Goal: Information Seeking & Learning: Find contact information

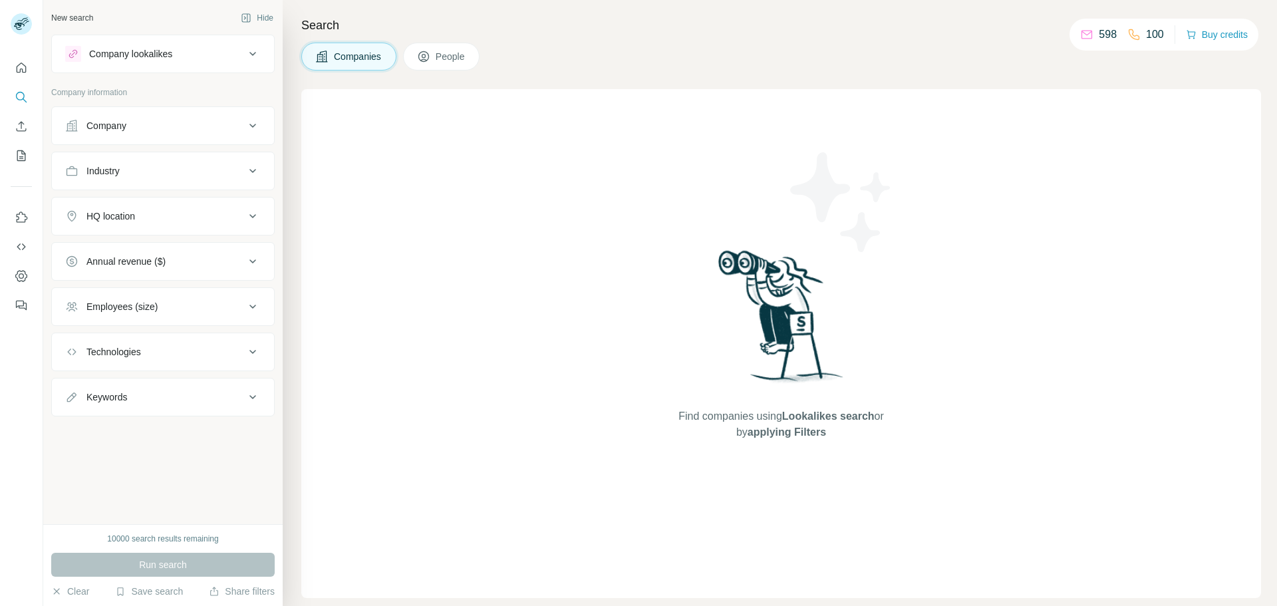
drag, startPoint x: 193, startPoint y: 124, endPoint x: 144, endPoint y: 121, distance: 48.7
click at [148, 123] on div "Company" at bounding box center [155, 125] width 180 height 13
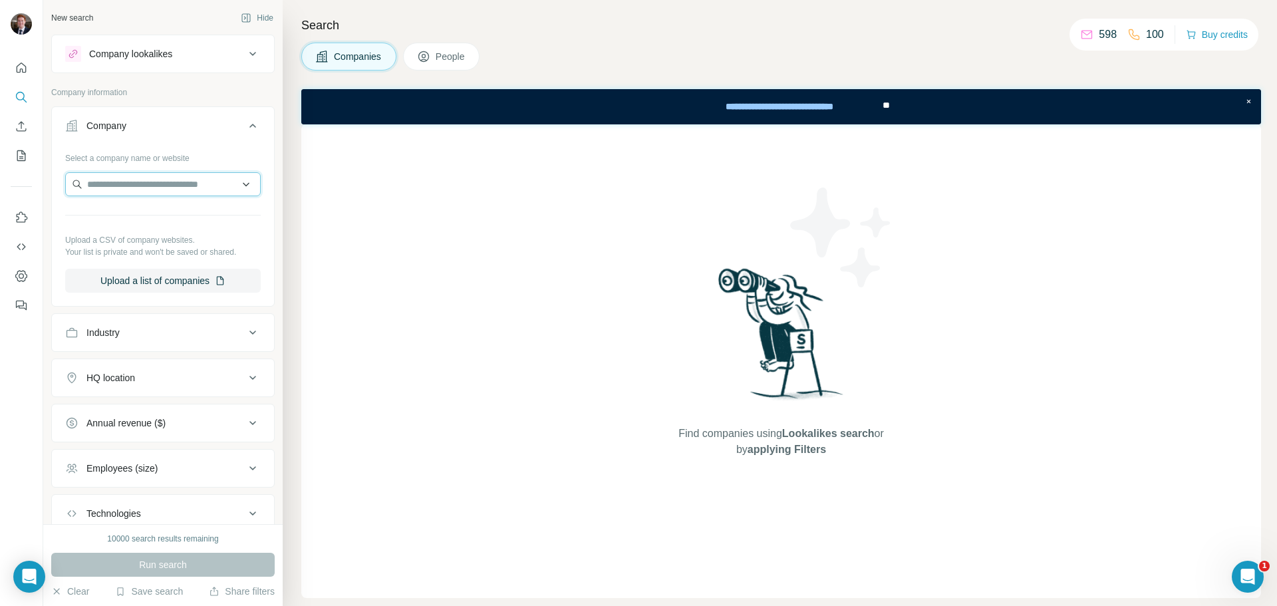
click at [136, 186] on input "text" at bounding box center [163, 184] width 196 height 24
type input "*******"
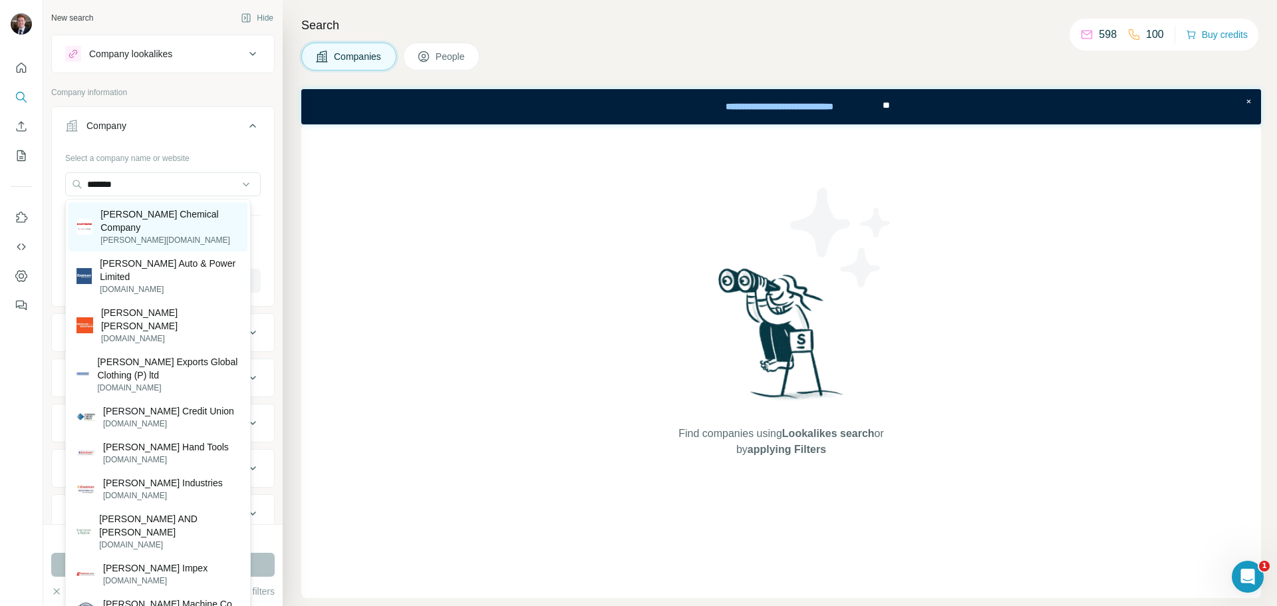
click at [173, 216] on p "[PERSON_NAME] Chemical Company" at bounding box center [169, 221] width 139 height 27
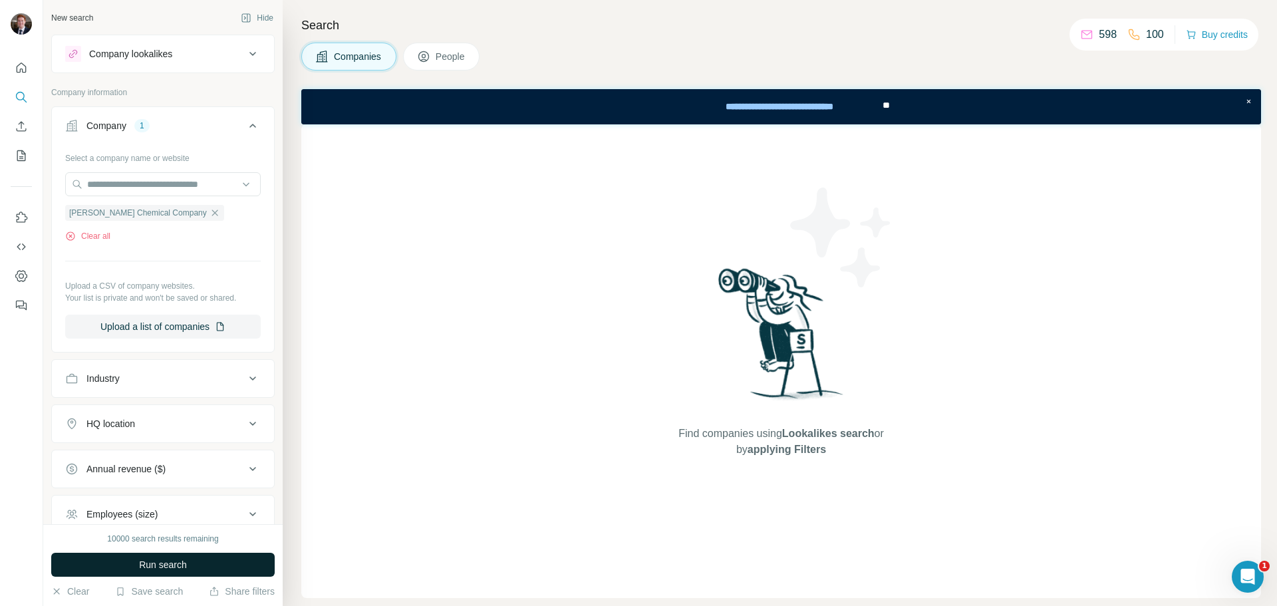
click at [139, 566] on span "Run search" at bounding box center [163, 564] width 48 height 13
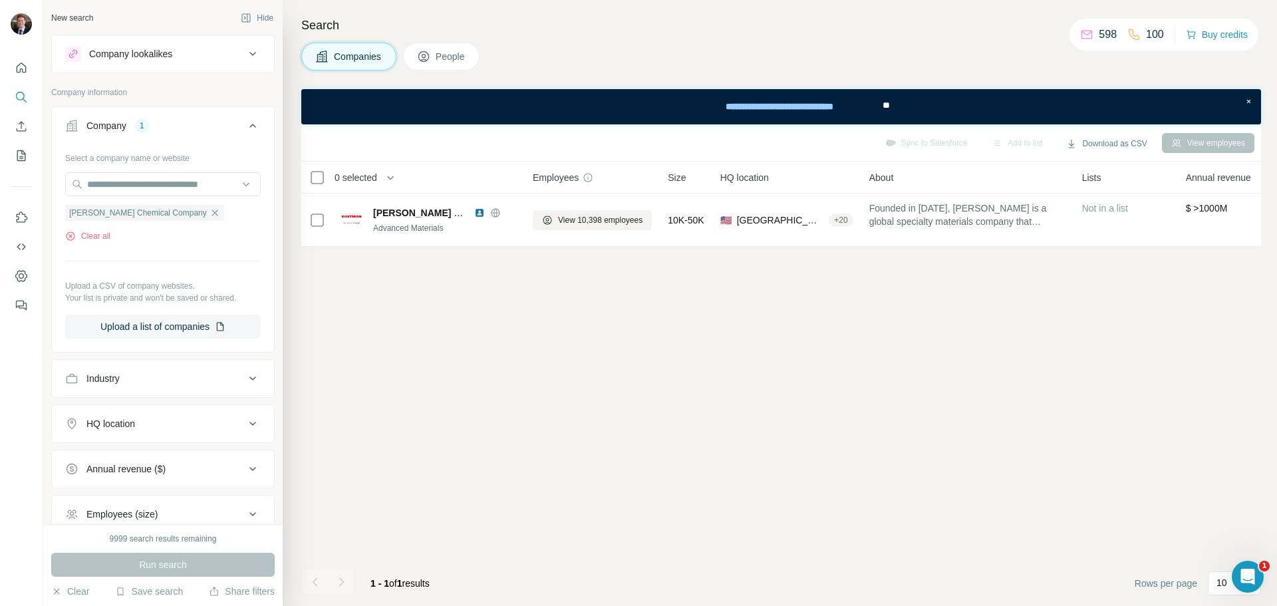
click at [454, 55] on span "People" at bounding box center [451, 56] width 31 height 13
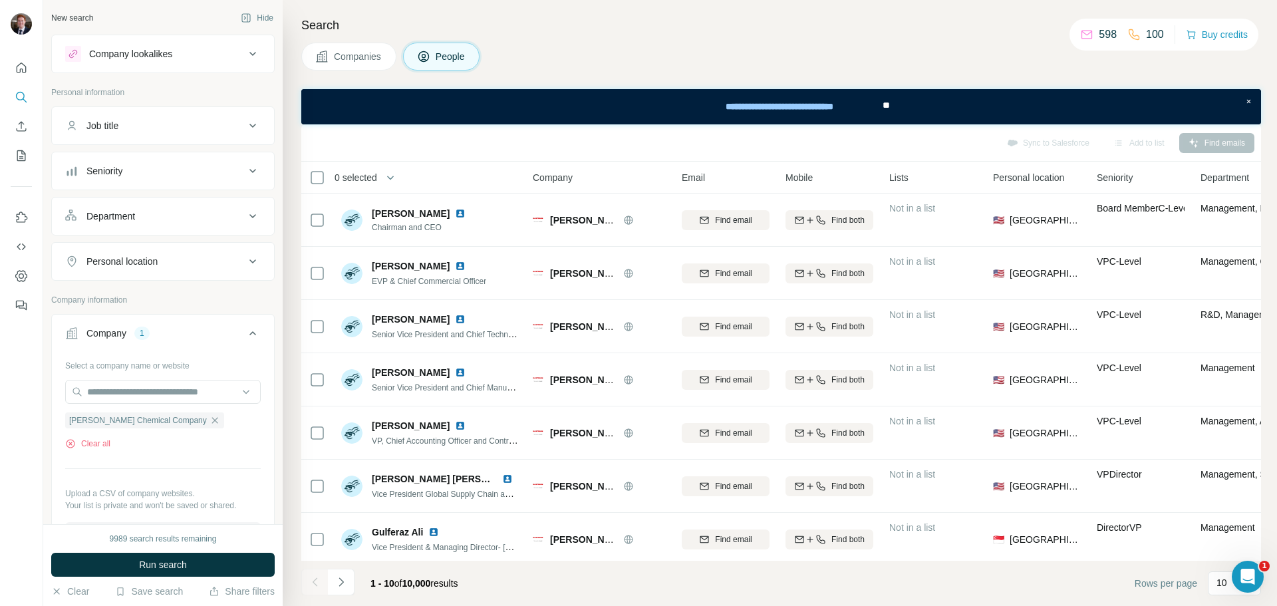
click at [122, 227] on button "Department" at bounding box center [163, 216] width 222 height 32
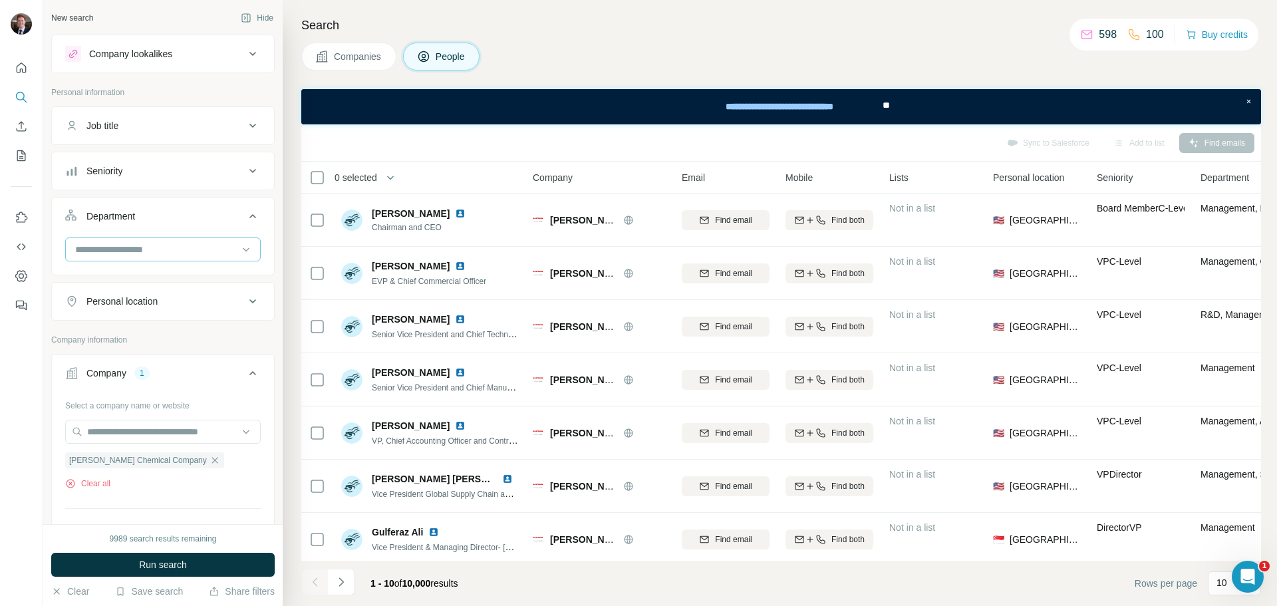
click at [154, 252] on input at bounding box center [156, 249] width 164 height 15
click at [184, 218] on div "Department" at bounding box center [155, 216] width 180 height 13
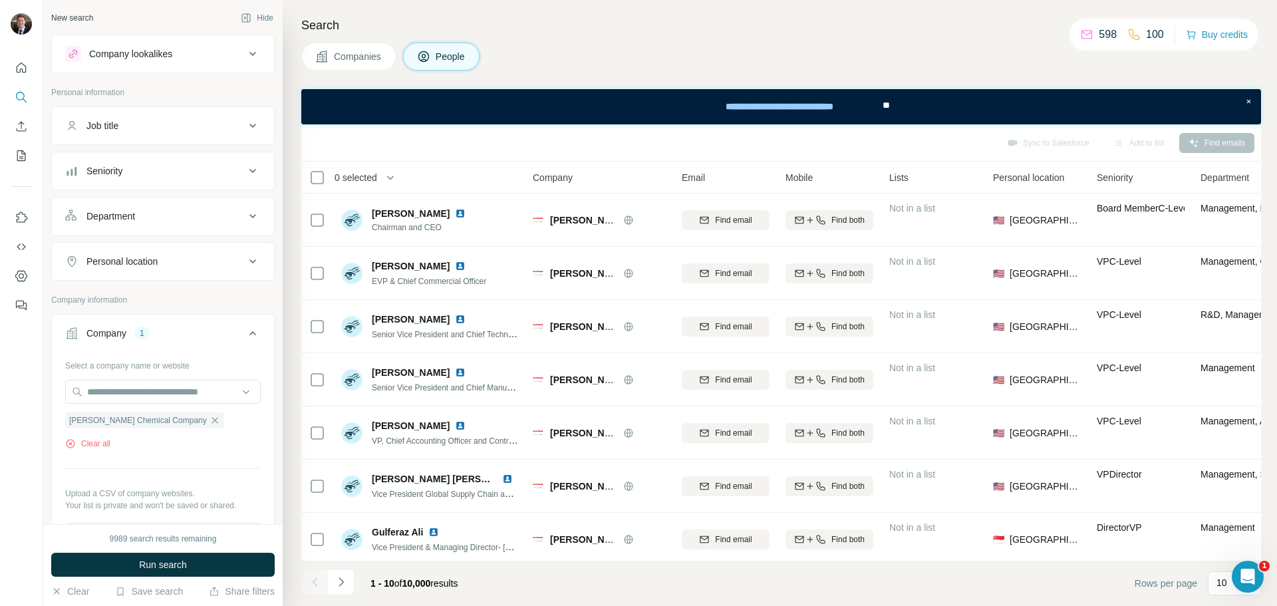
click at [175, 165] on div "Seniority" at bounding box center [155, 170] width 180 height 13
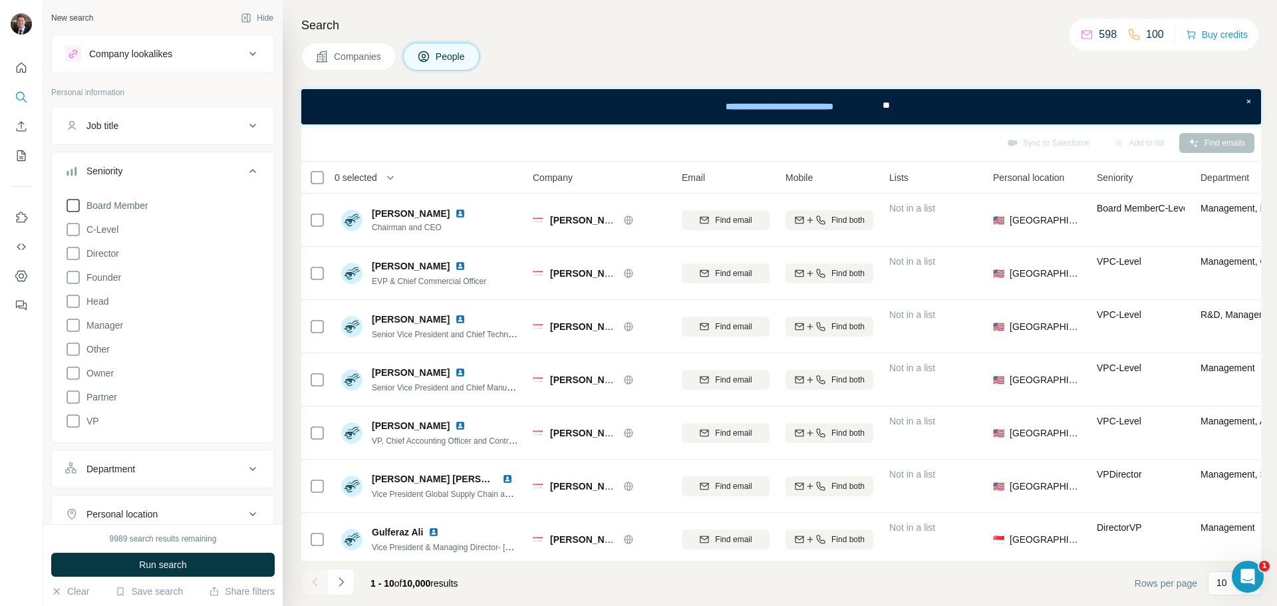
click at [117, 206] on span "Board Member" at bounding box center [114, 205] width 67 height 13
click at [118, 232] on span "C-Level" at bounding box center [99, 229] width 37 height 13
click at [159, 577] on div "9989 search results remaining Run search Clear Save search Share filters" at bounding box center [162, 565] width 239 height 82
click at [165, 562] on span "Run search" at bounding box center [163, 564] width 48 height 13
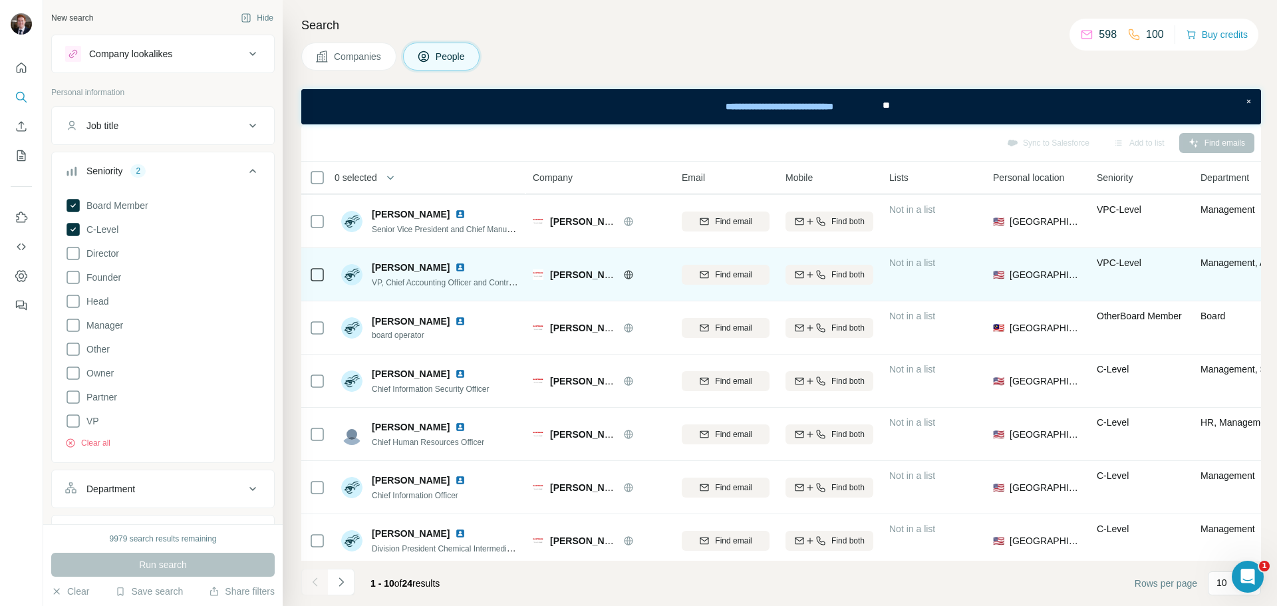
scroll to position [172, 0]
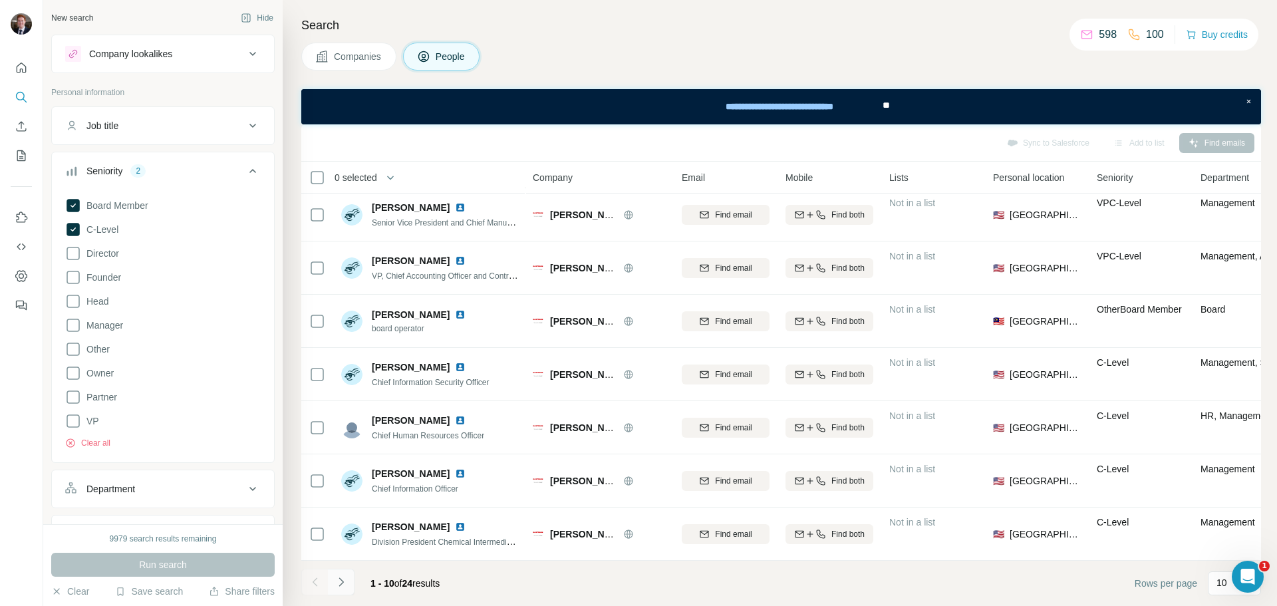
click at [345, 584] on icon "Navigate to next page" at bounding box center [341, 581] width 13 height 13
click at [345, 583] on icon "Navigate to next page" at bounding box center [341, 581] width 13 height 13
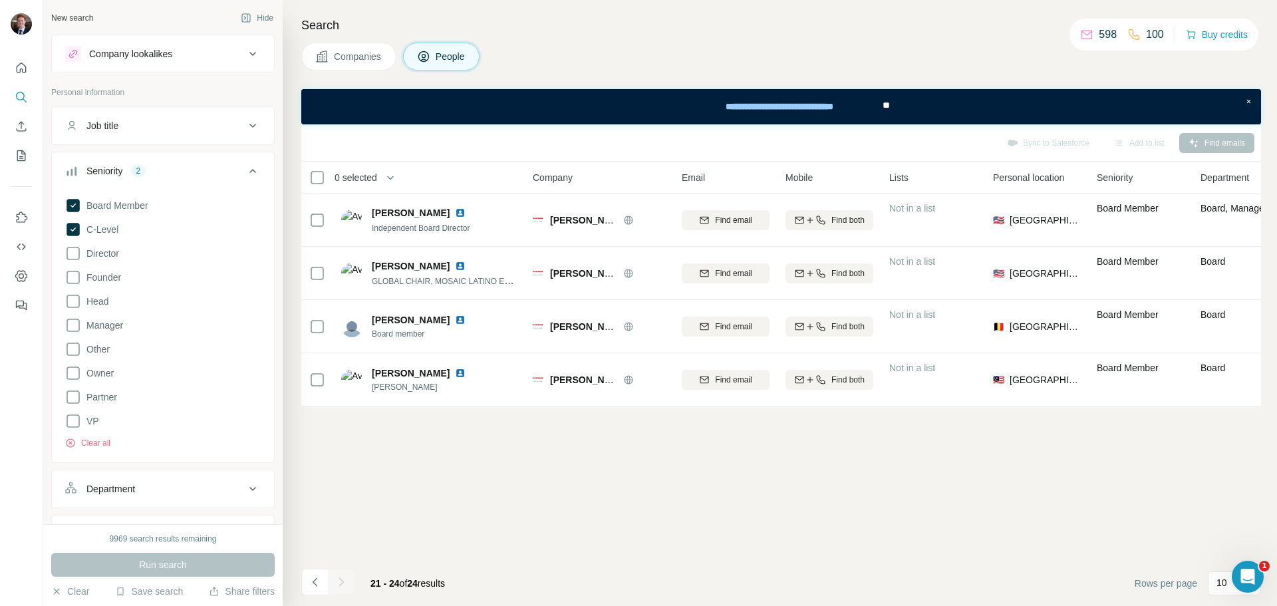
scroll to position [0, 0]
click at [315, 584] on icon "Navigate to previous page" at bounding box center [314, 581] width 5 height 9
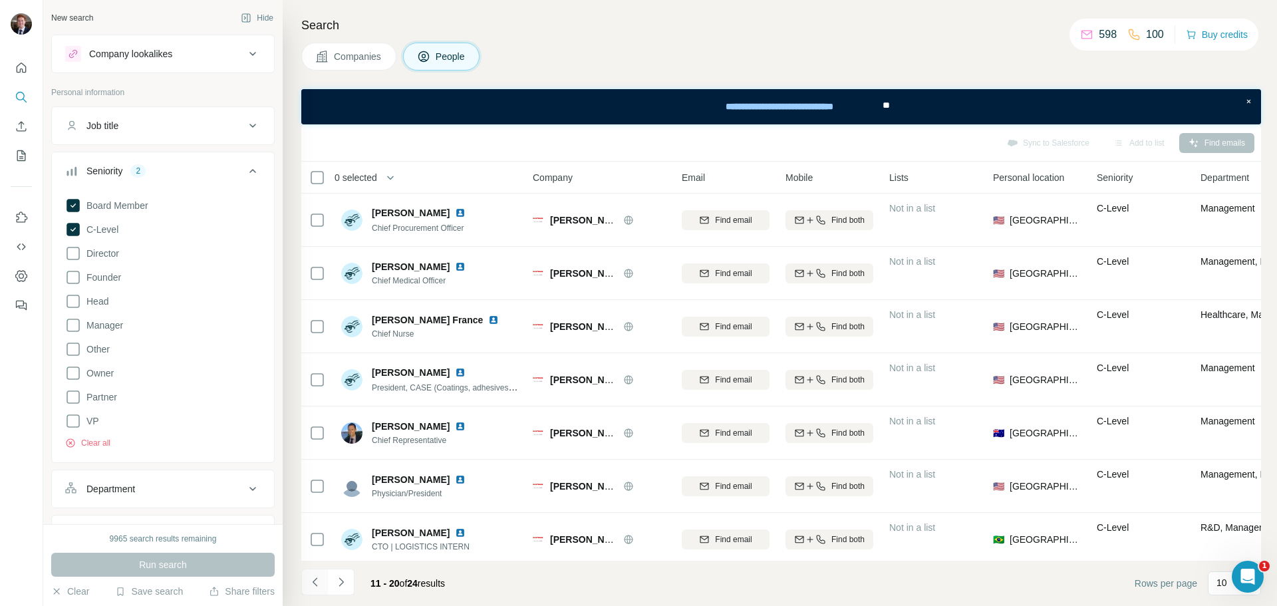
click at [315, 584] on icon "Navigate to previous page" at bounding box center [314, 581] width 5 height 9
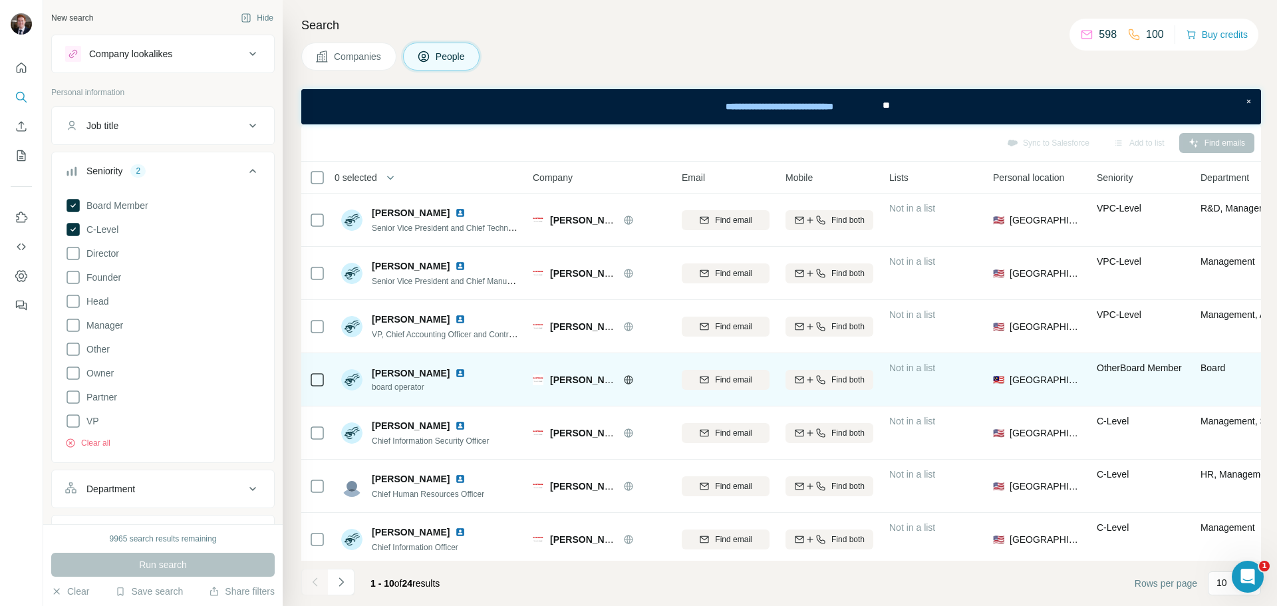
scroll to position [172, 0]
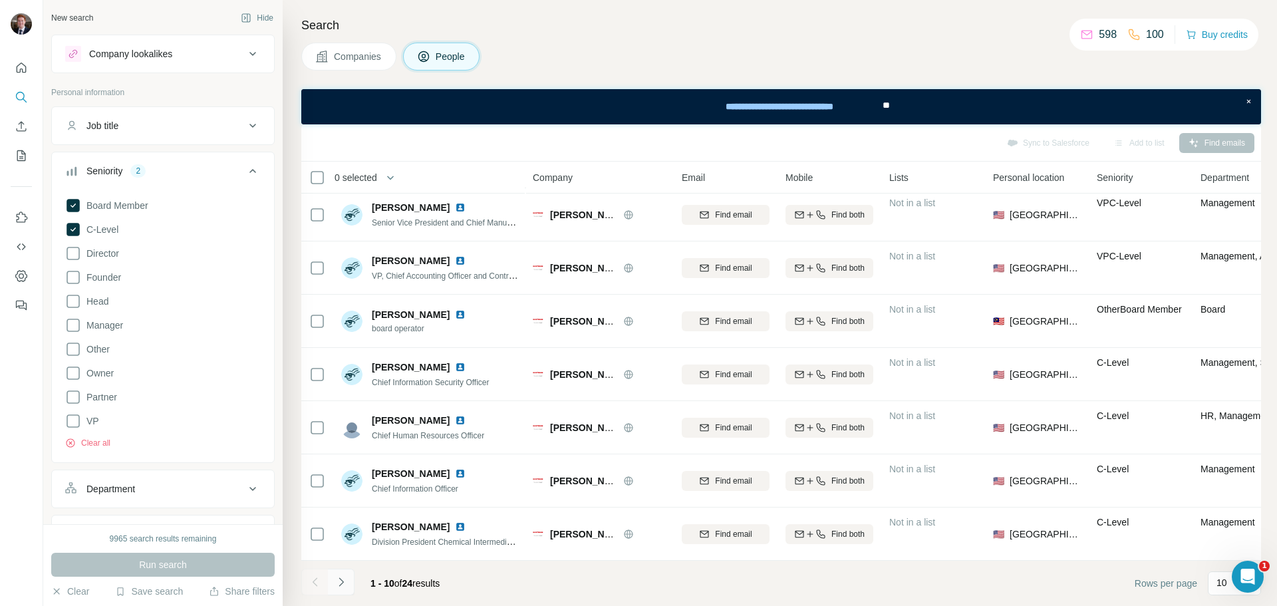
click at [341, 583] on icon "Navigate to next page" at bounding box center [341, 581] width 13 height 13
click at [341, 587] on icon "Navigate to next page" at bounding box center [341, 581] width 13 height 13
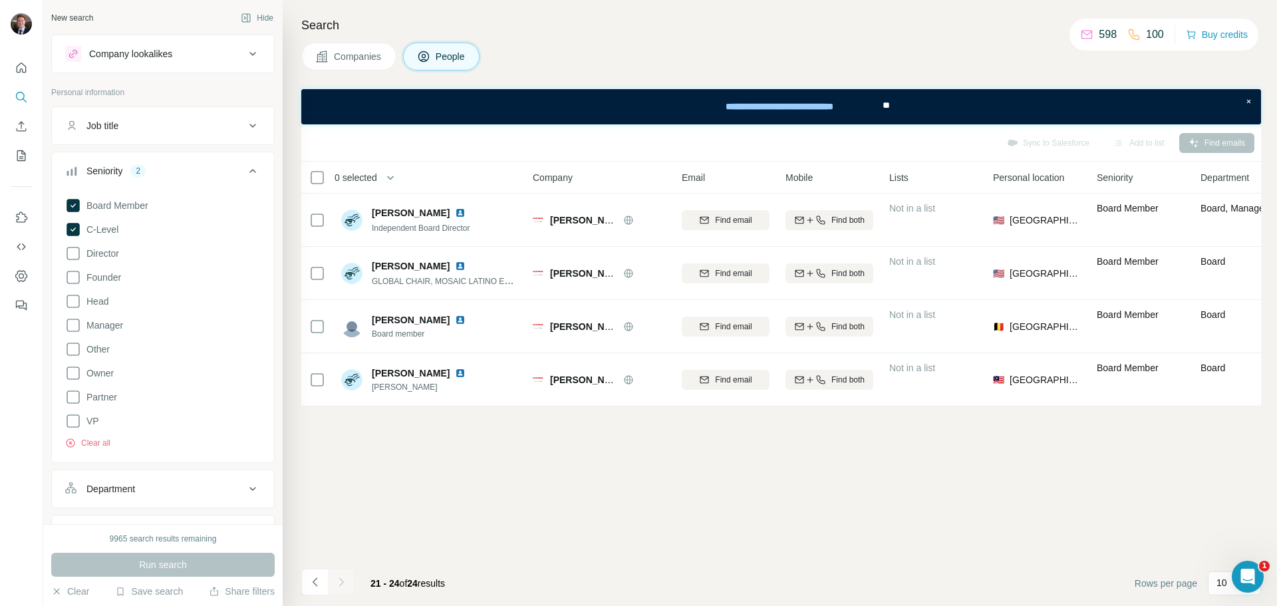
scroll to position [0, 0]
click at [110, 251] on span "Director" at bounding box center [100, 253] width 38 height 13
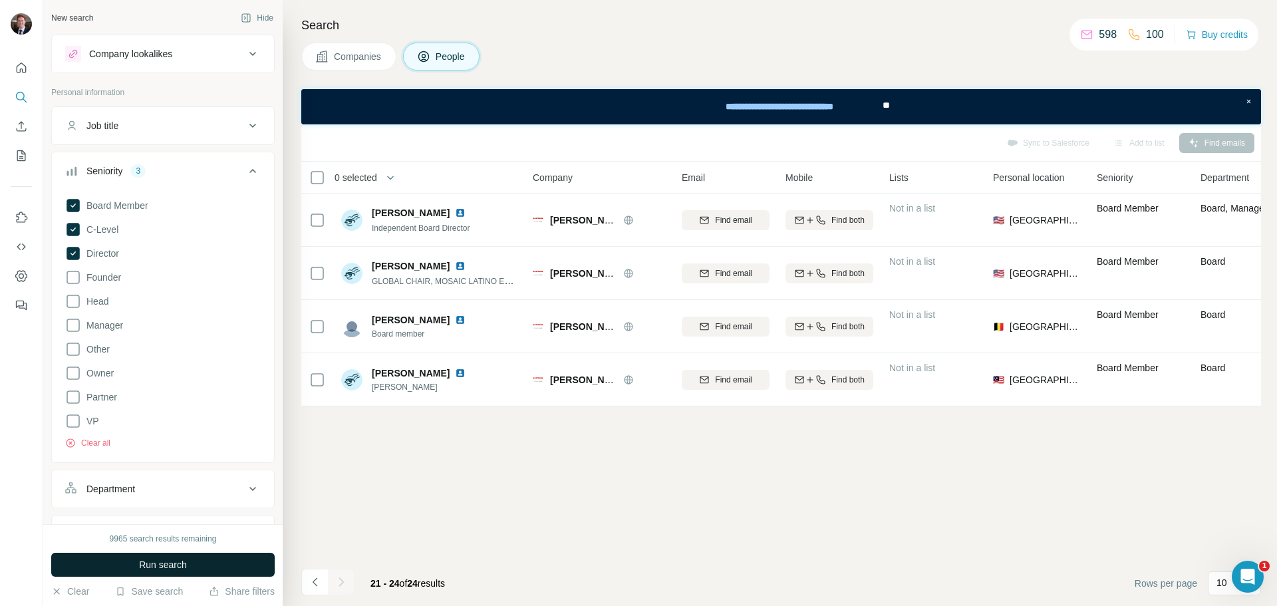
click at [183, 557] on button "Run search" at bounding box center [163, 565] width 224 height 24
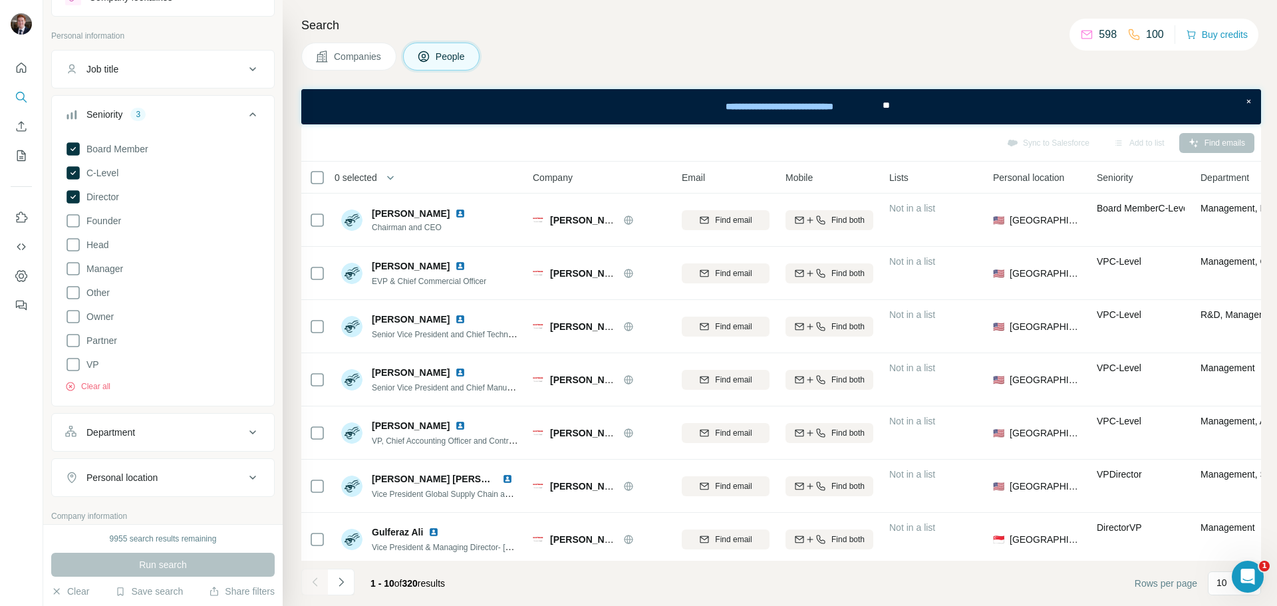
scroll to position [133, 0]
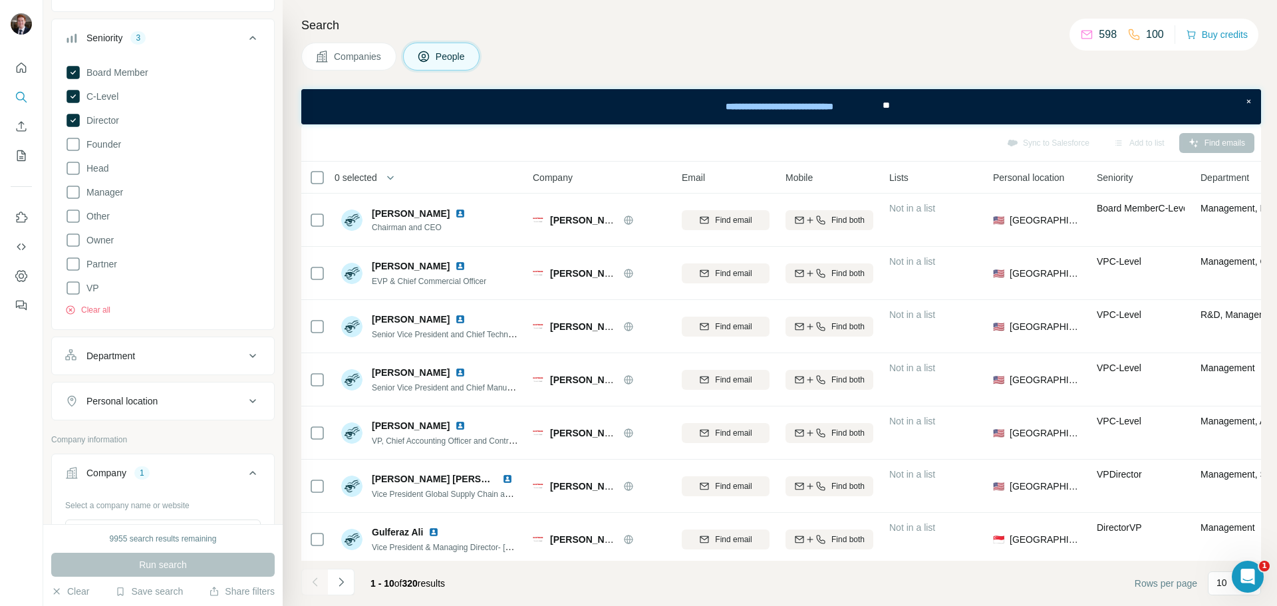
click at [148, 364] on button "Department" at bounding box center [163, 356] width 222 height 32
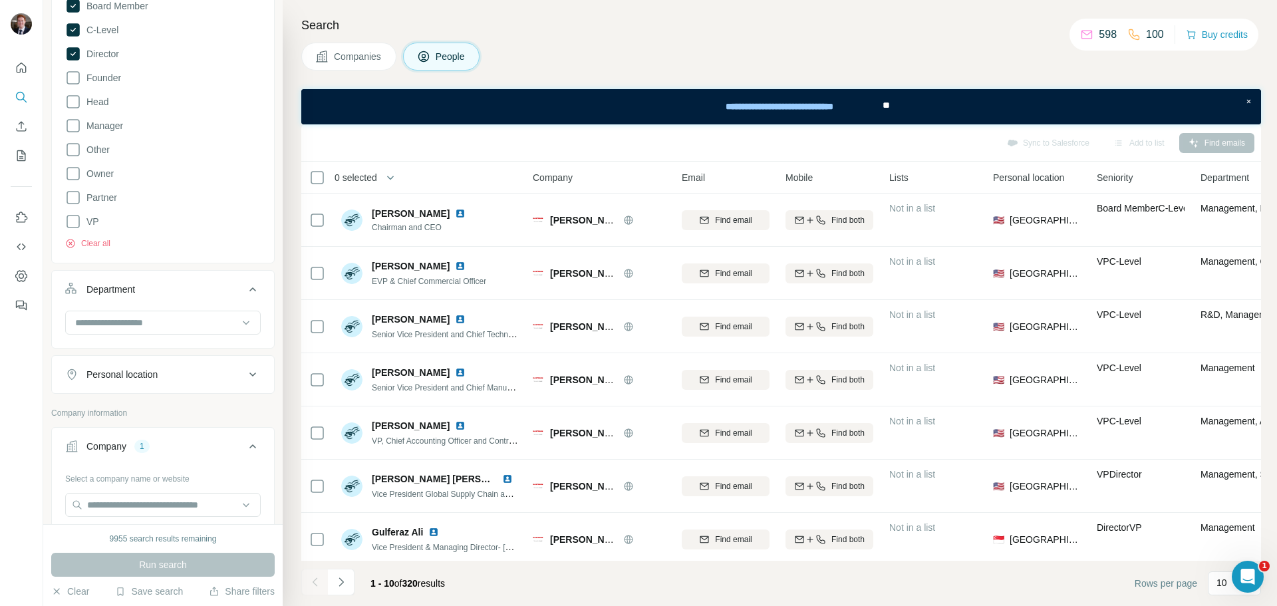
click at [136, 337] on div at bounding box center [163, 328] width 222 height 35
click at [144, 323] on input at bounding box center [156, 322] width 164 height 15
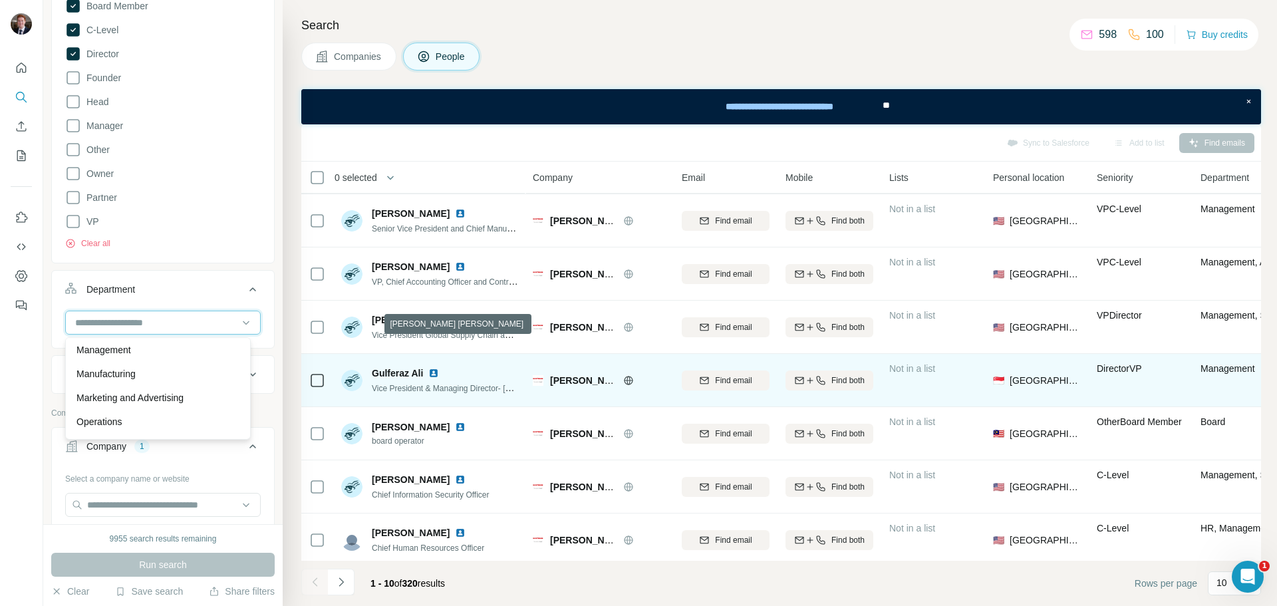
scroll to position [172, 0]
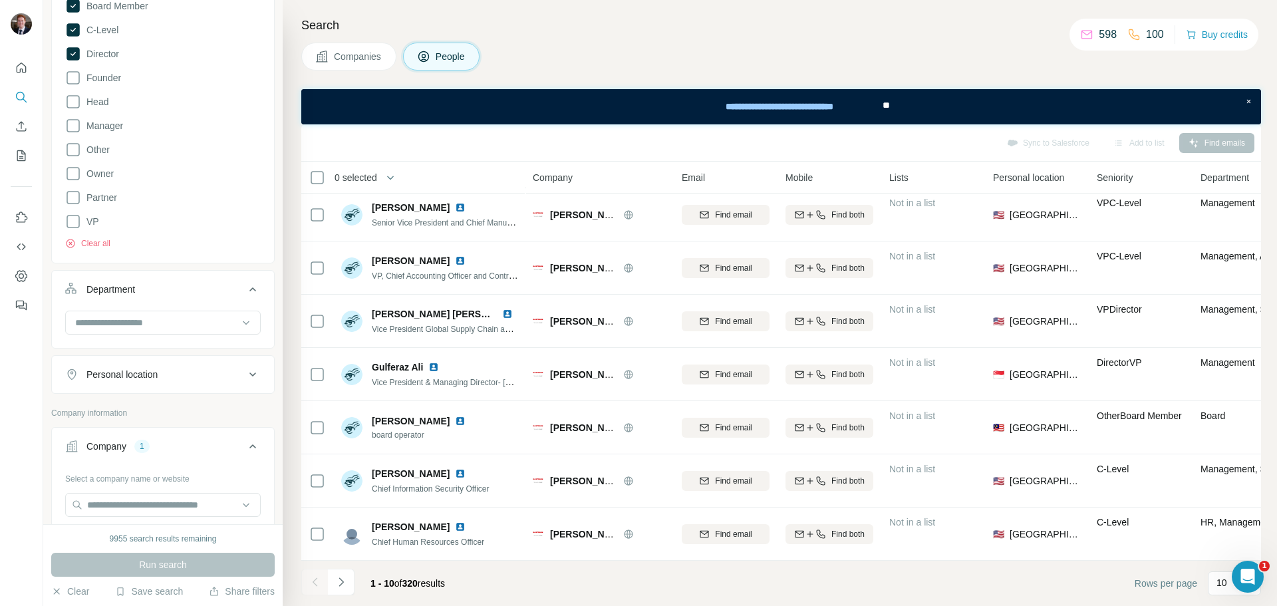
click at [356, 588] on div "1 - 10 of 320 results" at bounding box center [378, 583] width 154 height 29
click at [350, 585] on button "Navigate to next page" at bounding box center [341, 582] width 27 height 27
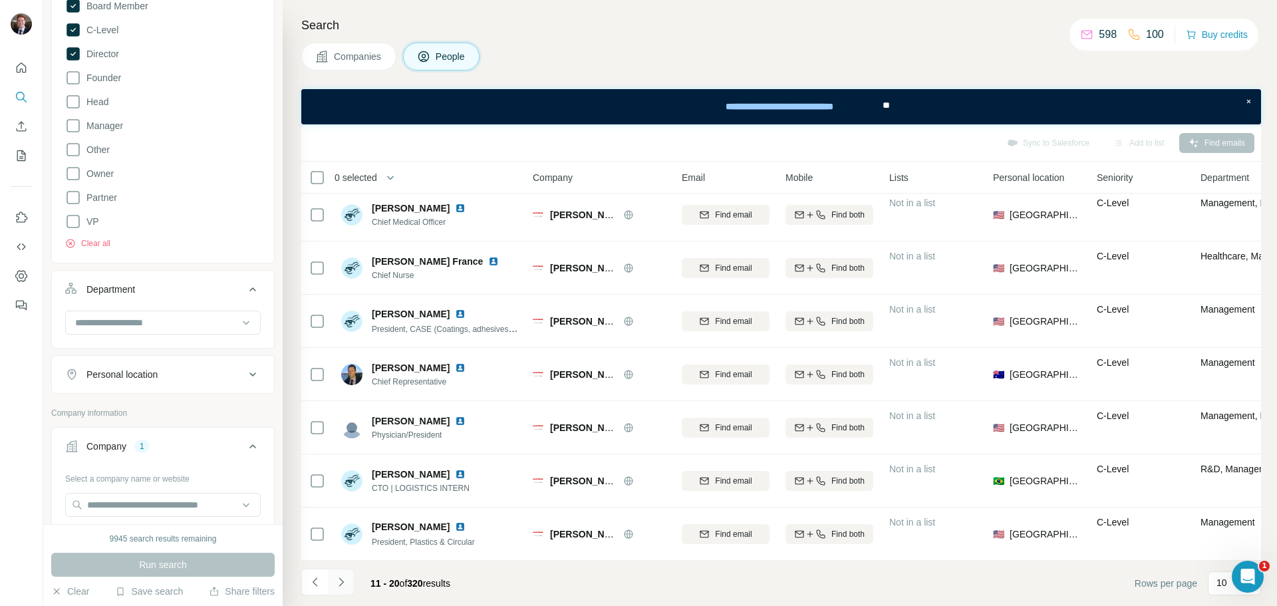
click at [347, 590] on button "Navigate to next page" at bounding box center [341, 582] width 27 height 27
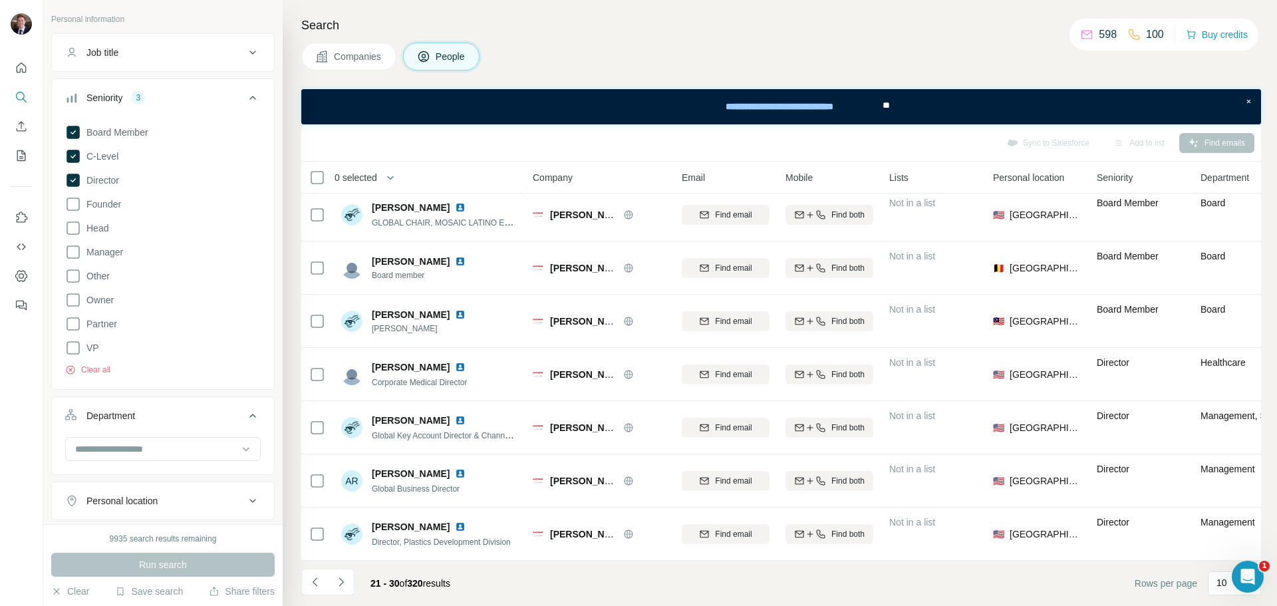
scroll to position [0, 0]
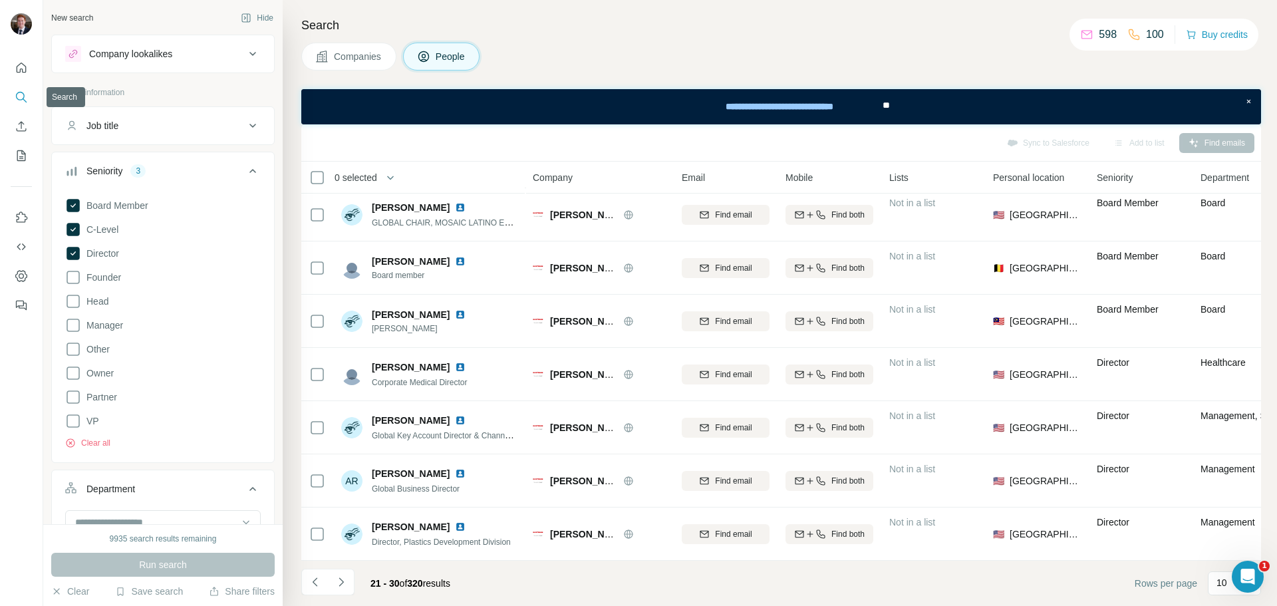
click at [17, 91] on icon "Search" at bounding box center [21, 96] width 13 height 13
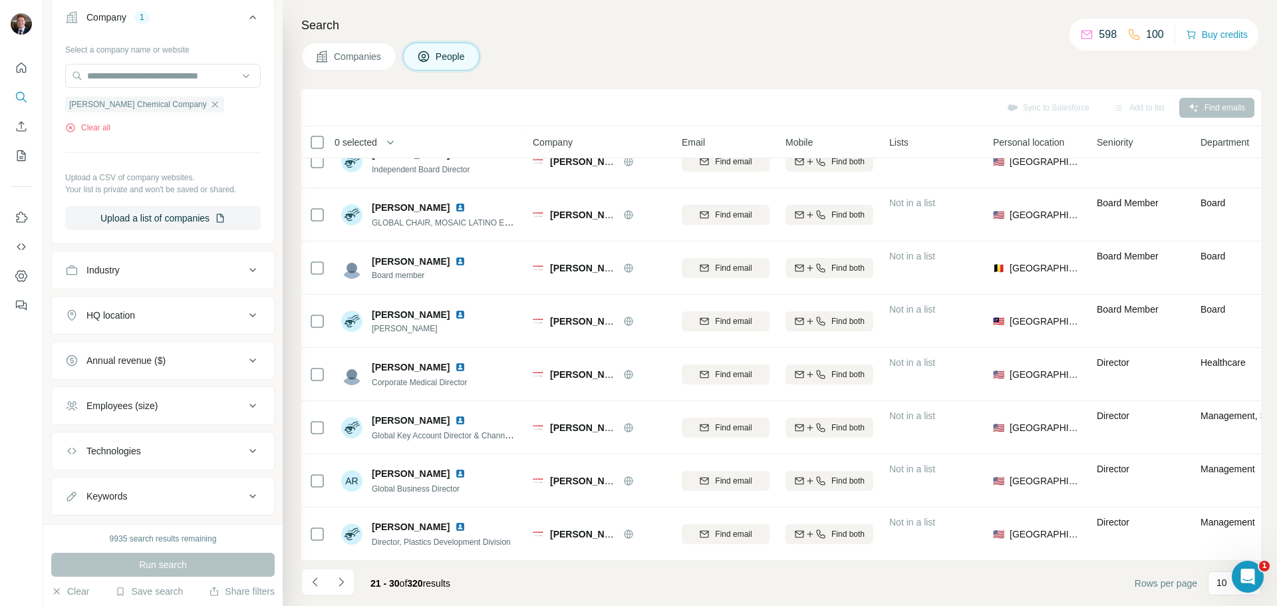
scroll to position [665, 0]
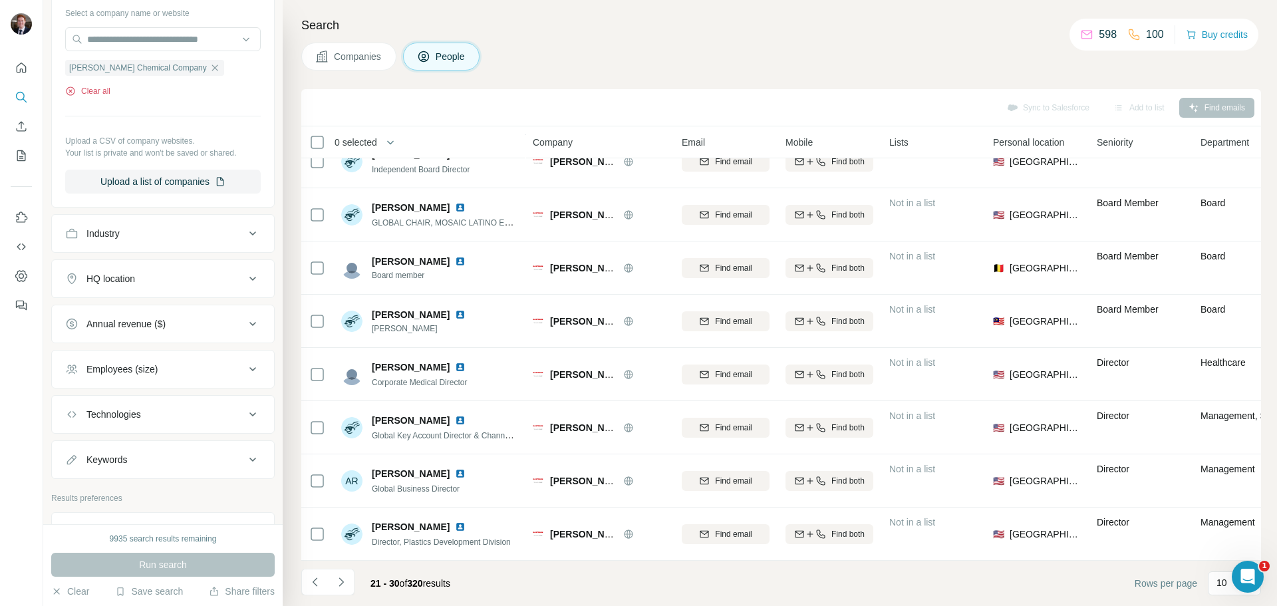
click at [106, 94] on button "Clear all" at bounding box center [87, 91] width 45 height 12
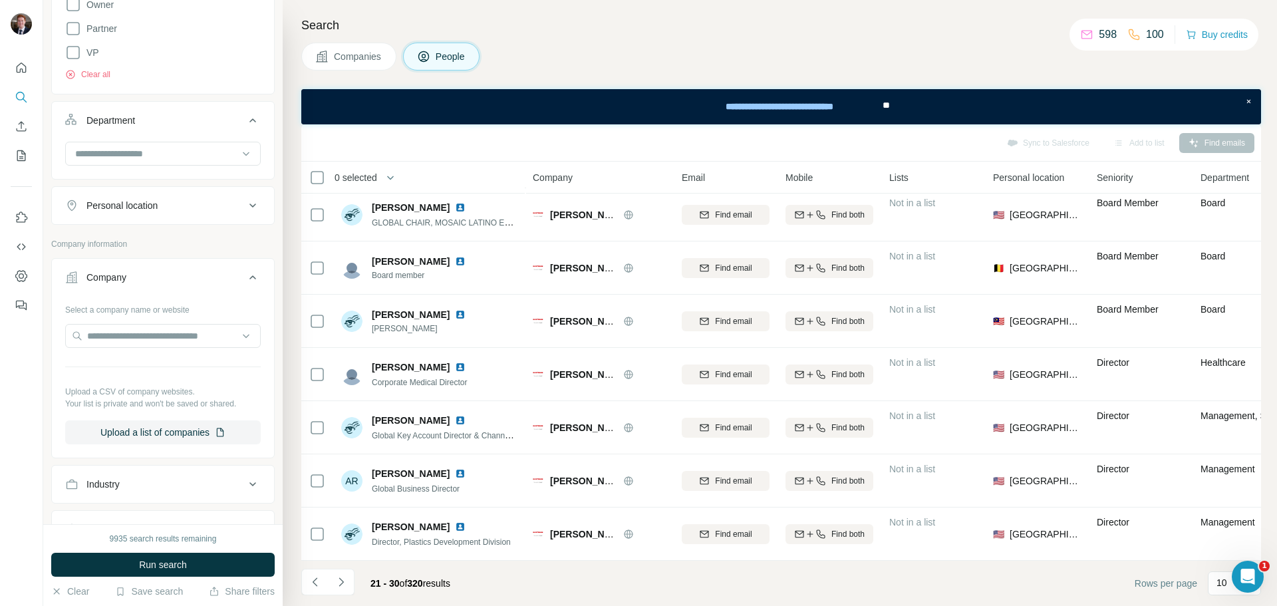
scroll to position [333, 0]
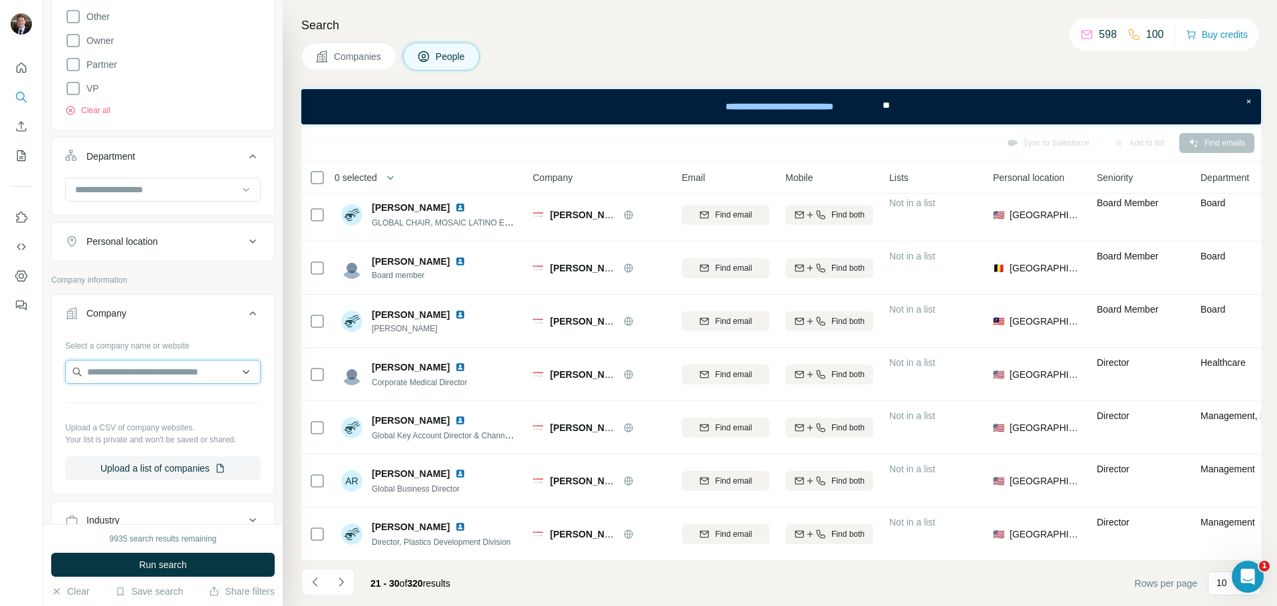
click at [142, 371] on input "text" at bounding box center [163, 372] width 196 height 24
type input "**********"
click at [98, 551] on div "9935 search results remaining Run search Clear Save search Share filters" at bounding box center [162, 565] width 239 height 82
click at [108, 558] on button "Run search" at bounding box center [163, 565] width 224 height 24
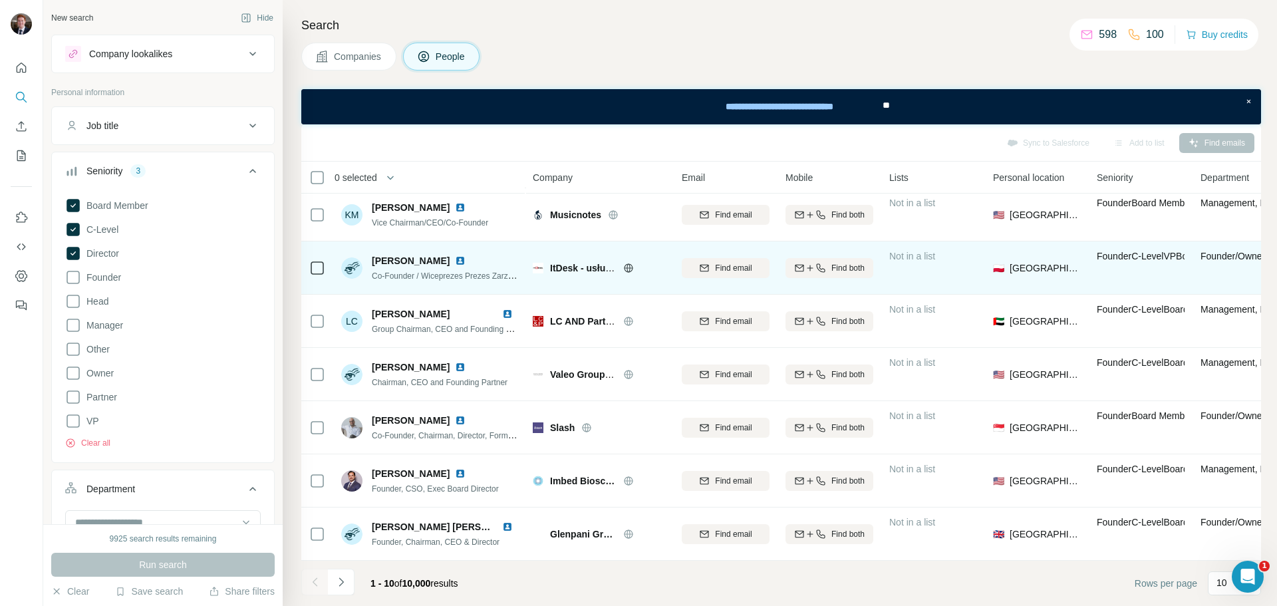
scroll to position [172, 0]
